Goal: Task Accomplishment & Management: Manage account settings

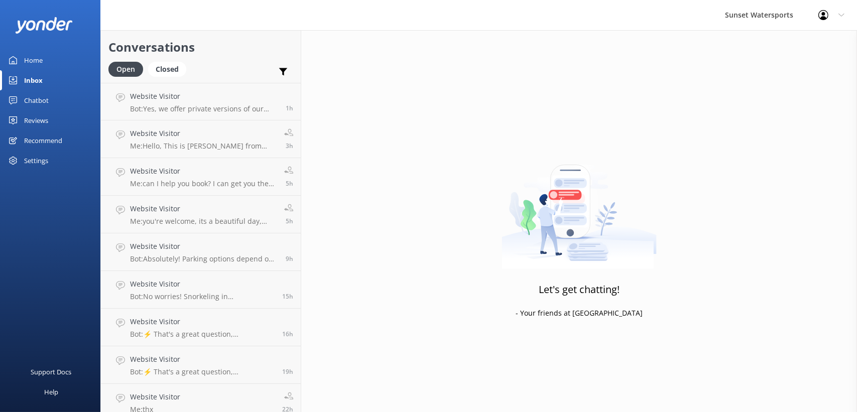
click at [838, 17] on icon at bounding box center [841, 15] width 6 height 6
click at [796, 75] on link "Logout" at bounding box center [807, 67] width 100 height 25
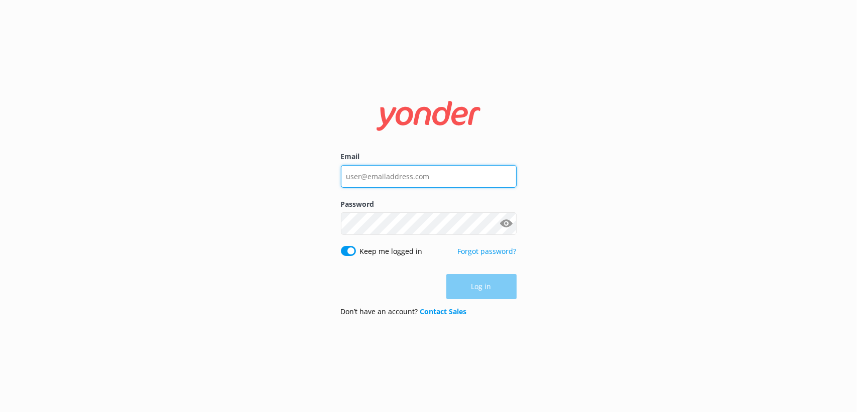
type input "[EMAIL_ADDRESS][DOMAIN_NAME]"
